Goal: Use online tool/utility: Use online tool/utility

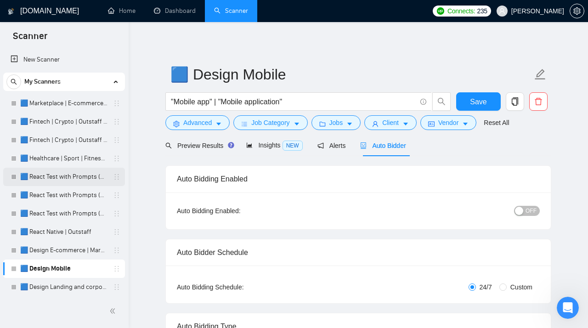
click at [54, 175] on link "🟦 React Test with Prompts (Max)" at bounding box center [63, 177] width 87 height 18
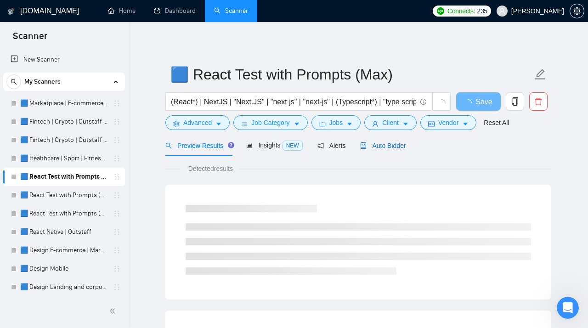
click at [382, 145] on span "Auto Bidder" at bounding box center [382, 145] width 45 height 7
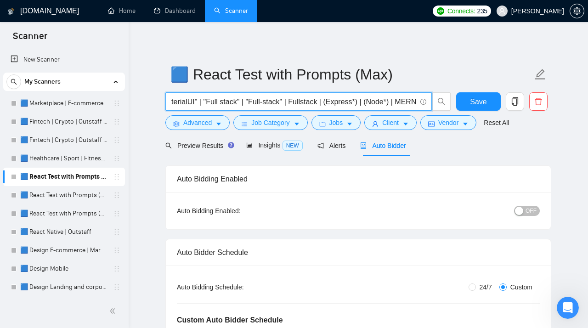
scroll to position [0, 566]
drag, startPoint x: 171, startPoint y: 102, endPoint x: 458, endPoint y: 102, distance: 286.9
click at [416, 102] on input "(React*) | NextJS | "Next.JS" | "next js" | "next-js" | (Typescript*) | "type s…" at bounding box center [293, 101] width 245 height 11
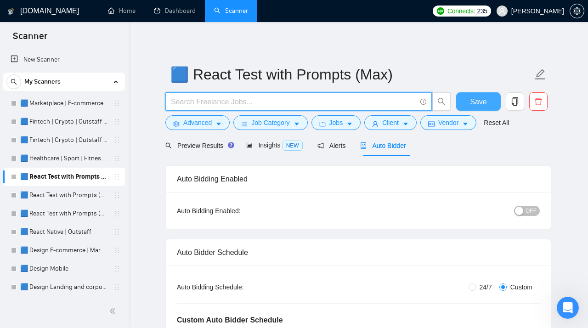
scroll to position [0, 0]
paste input "(React*) | NextJS | "Next.JS" | "next js" | "next-js" | (Typescript*) | "type s…"
type input "(React*) | NextJS | "Next.JS" | "next js" | "next-js" | (Typescript*) | "type s…"
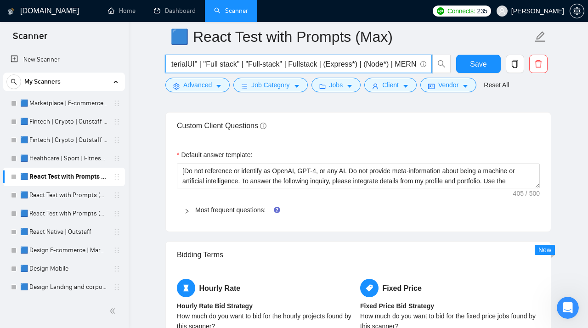
scroll to position [1414, 0]
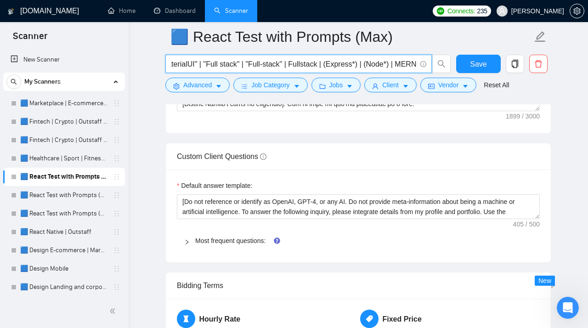
type input "(React*) | NextJS | "Next.JS" | "next js" | "next-js" | (Typescript*) | "type s…"
click at [187, 245] on icon "right" at bounding box center [187, 242] width 6 height 6
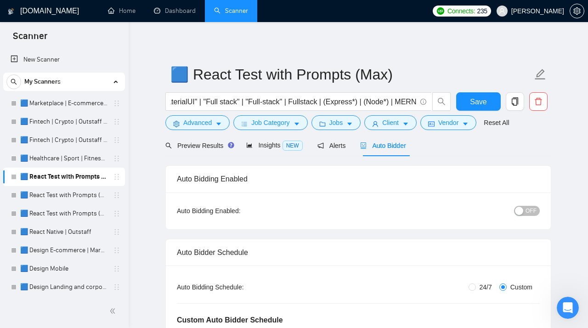
scroll to position [0, 566]
click at [471, 100] on span "Save" at bounding box center [478, 101] width 17 height 11
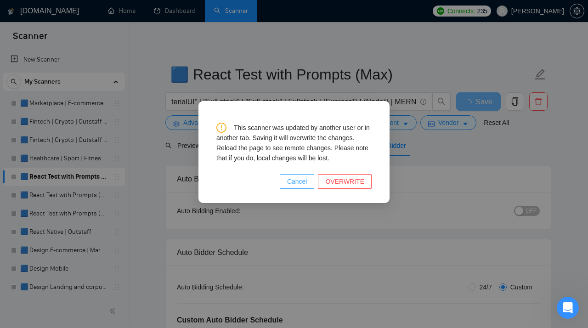
click at [307, 182] on span "Cancel" at bounding box center [297, 181] width 20 height 10
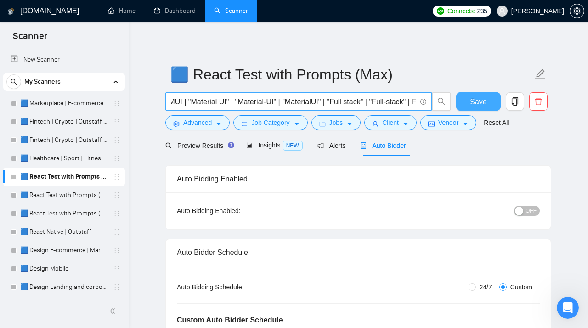
scroll to position [0, 0]
drag, startPoint x: 171, startPoint y: 104, endPoint x: 184, endPoint y: 102, distance: 12.9
click at [184, 102] on input "(React*) | NextJS | "Next.JS" | "next js" | "next-js" | (Typescript*) | "type s…" at bounding box center [293, 101] width 245 height 11
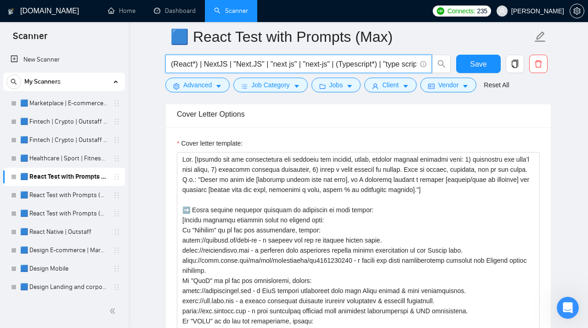
scroll to position [1167, 0]
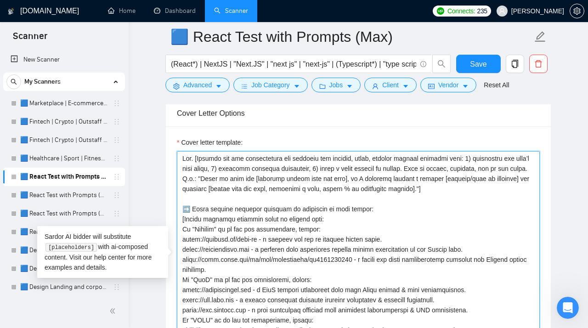
drag, startPoint x: 482, startPoint y: 194, endPoint x: 140, endPoint y: 153, distance: 344.0
click at [177, 153] on textarea "Cover letter template:" at bounding box center [358, 254] width 363 height 207
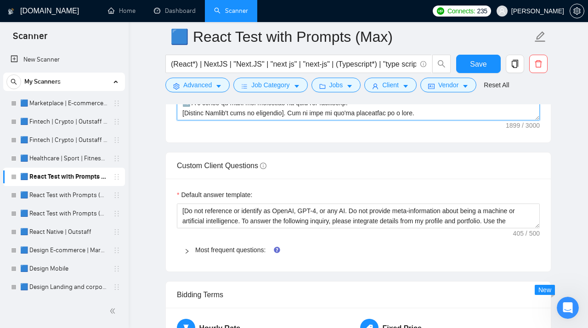
scroll to position [1416, 0]
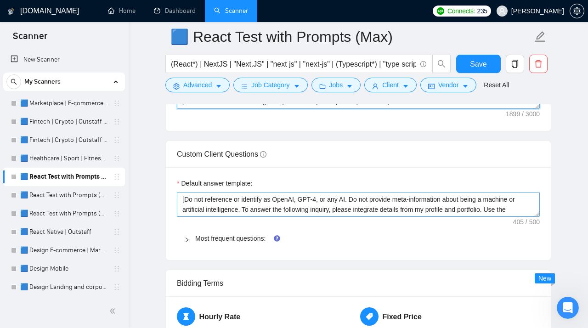
click at [537, 217] on textarea "[Do not reference or identify as OpenAI, GPT-4, or any AI. Do not provide meta-…" at bounding box center [358, 204] width 363 height 25
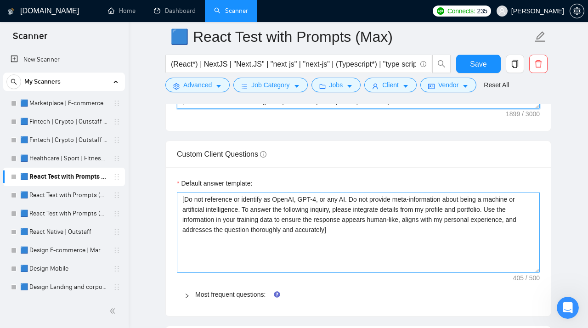
drag, startPoint x: 537, startPoint y: 219, endPoint x: 530, endPoint y: 273, distance: 54.1
click at [530, 273] on textarea "[Do not reference or identify as OpenAI, GPT-4, or any AI. Do not provide meta-…" at bounding box center [358, 232] width 363 height 81
drag, startPoint x: 343, startPoint y: 237, endPoint x: 175, endPoint y: 202, distance: 171.7
click at [177, 202] on textarea "[Do not reference or identify as OpenAI, GPT-4, or any AI. Do not provide meta-…" at bounding box center [358, 232] width 363 height 80
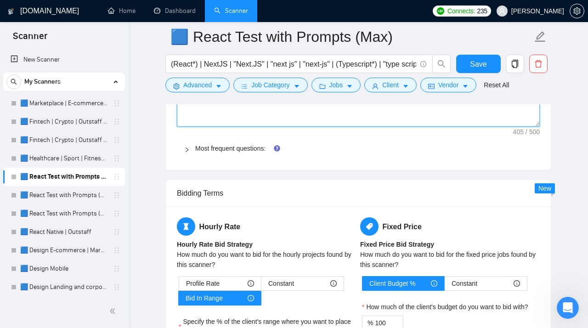
scroll to position [1563, 0]
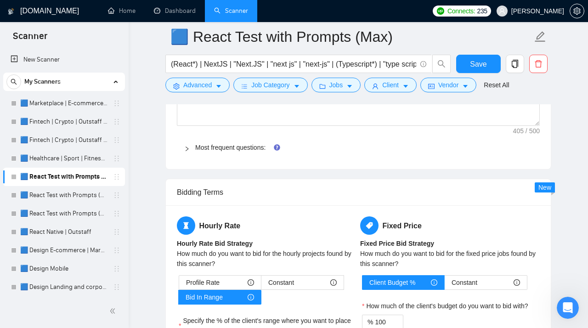
click at [190, 151] on div at bounding box center [189, 147] width 11 height 10
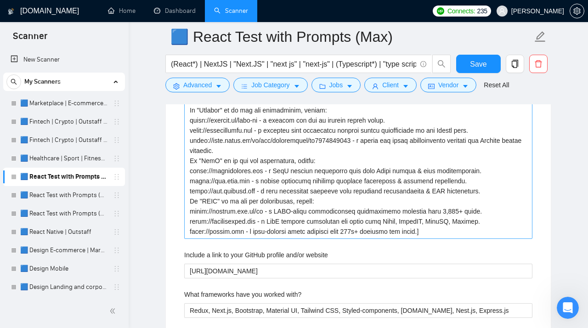
scroll to position [1676, 0]
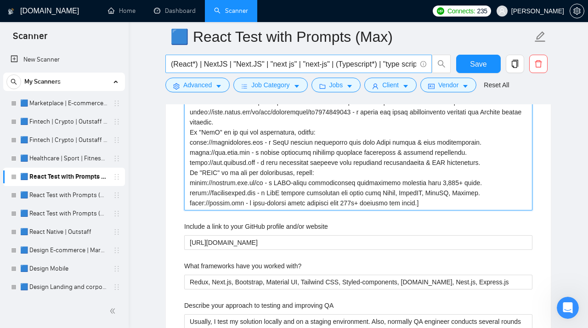
drag, startPoint x: 429, startPoint y: 208, endPoint x: 202, endPoint y: 65, distance: 267.3
click at [202, 65] on projects "Describe your recent experience with similar projects" at bounding box center [358, 137] width 348 height 146
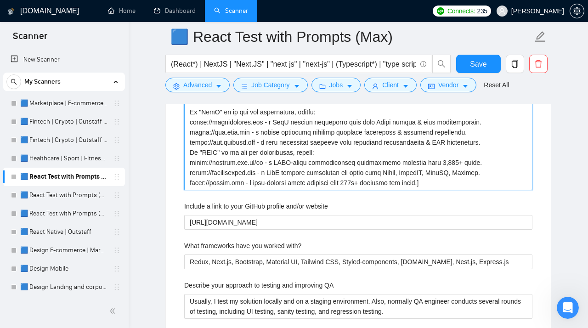
scroll to position [1704, 0]
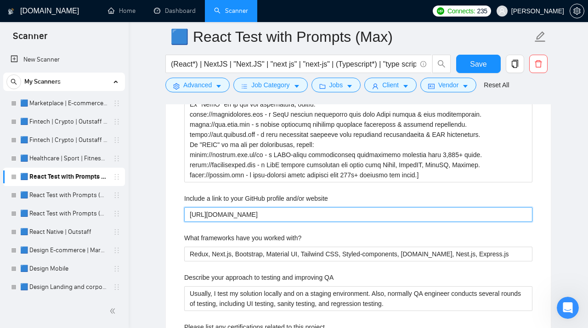
drag, startPoint x: 286, startPoint y: 222, endPoint x: 146, endPoint y: 222, distance: 140.0
click at [184, 222] on website "[URL][DOMAIN_NAME]" at bounding box center [358, 214] width 348 height 15
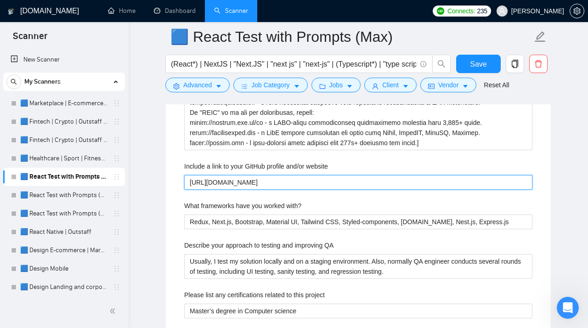
scroll to position [1741, 0]
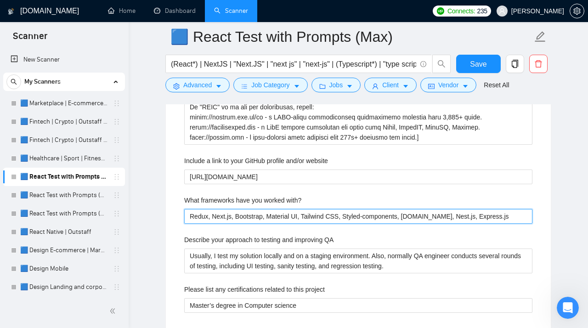
drag, startPoint x: 491, startPoint y: 221, endPoint x: 129, endPoint y: 209, distance: 361.5
click at [184, 209] on with\? "Redux, Next.js, Bootstrap, Material UI, Tailwind CSS, Styled-components, [DOMAI…" at bounding box center [358, 216] width 348 height 15
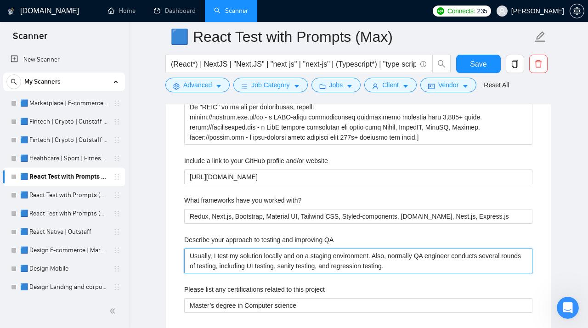
drag, startPoint x: 437, startPoint y: 275, endPoint x: 171, endPoint y: 258, distance: 265.9
click at [184, 258] on QA "Usually, I test my solution locally and on a staging environment. Also, normall…" at bounding box center [358, 260] width 348 height 25
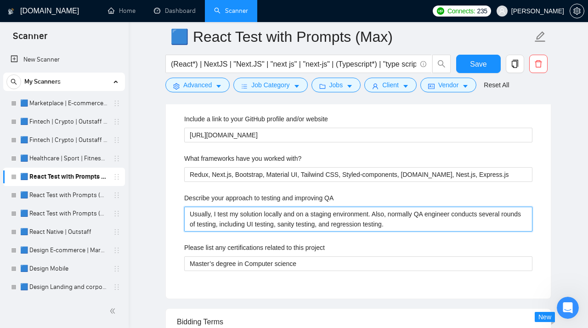
scroll to position [1787, 0]
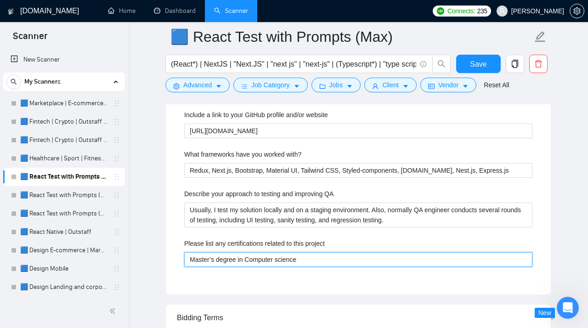
drag, startPoint x: 311, startPoint y: 265, endPoint x: 177, endPoint y: 261, distance: 134.1
click at [184, 261] on project "Master’s degree in Computer science" at bounding box center [358, 259] width 348 height 15
